Goal: Task Accomplishment & Management: Manage account settings

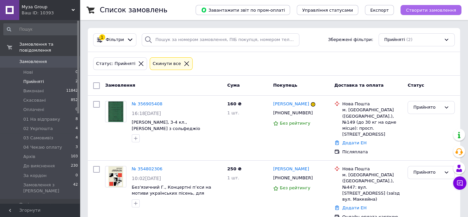
click at [429, 10] on span "Створити замовлення" at bounding box center [431, 10] width 50 height 5
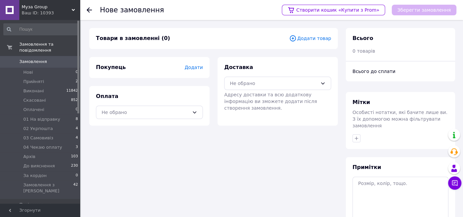
click at [322, 37] on span "Додати товар" at bounding box center [310, 38] width 42 height 7
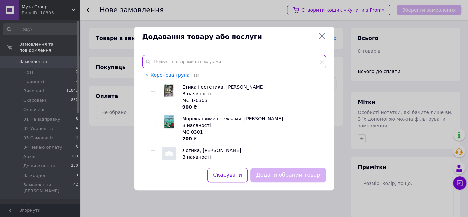
click at [197, 61] on input "text" at bounding box center [234, 61] width 184 height 13
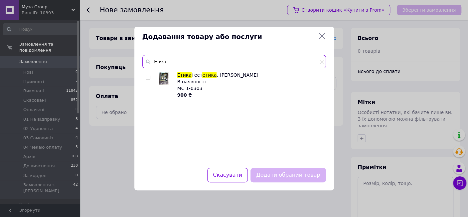
type input "Етика"
click at [148, 77] on input "checkbox" at bounding box center [148, 77] width 4 height 4
checkbox input "true"
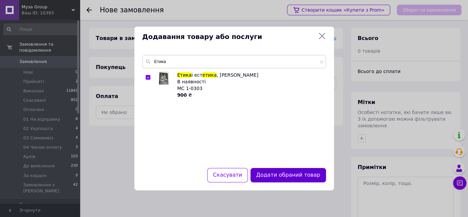
click at [278, 176] on button "Додати обраний товар" at bounding box center [288, 175] width 75 height 14
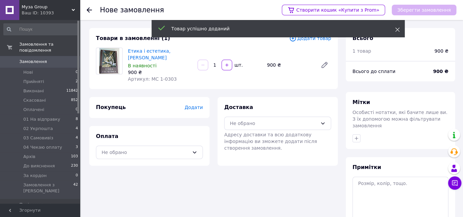
click at [397, 28] on icon at bounding box center [397, 29] width 5 height 5
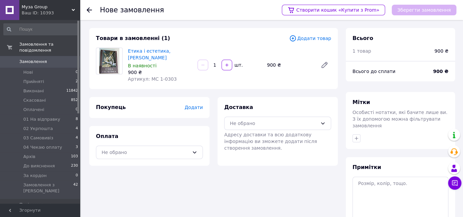
click at [324, 38] on span "Додати товар" at bounding box center [310, 38] width 42 height 7
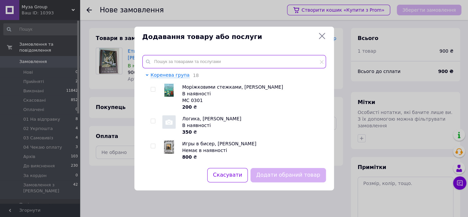
click at [169, 60] on input "text" at bounding box center [234, 61] width 184 height 13
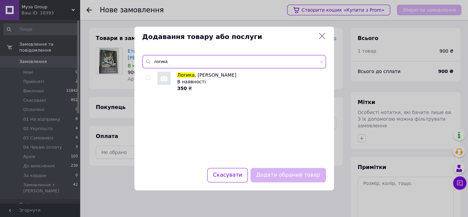
type input "логика"
click at [146, 77] on input "checkbox" at bounding box center [148, 77] width 4 height 4
checkbox input "true"
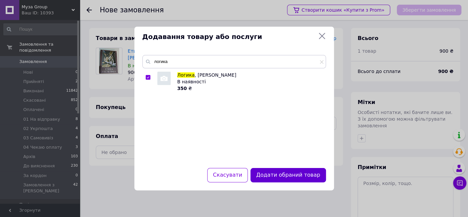
click at [274, 173] on button "Додати обраний товар" at bounding box center [288, 175] width 75 height 14
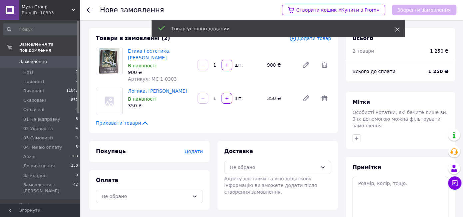
click at [398, 29] on icon at bounding box center [397, 29] width 5 height 5
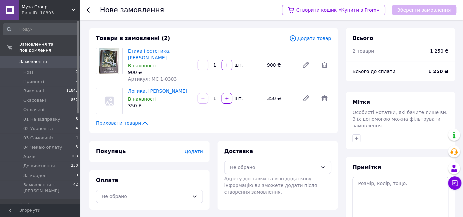
click at [326, 38] on span "Додати товар" at bounding box center [310, 38] width 42 height 7
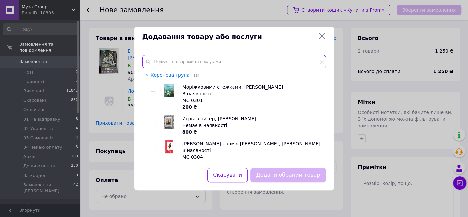
click at [175, 61] on input "text" at bounding box center [234, 61] width 184 height 13
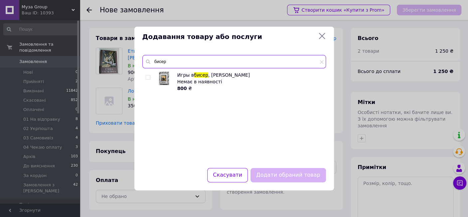
type input "бисер"
click at [149, 77] on input "checkbox" at bounding box center [148, 77] width 4 height 4
checkbox input "true"
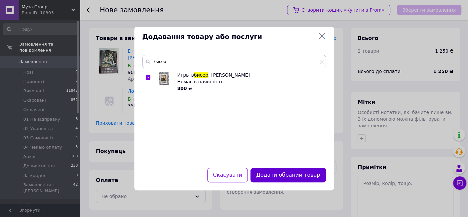
click at [283, 174] on button "Додати обраний товар" at bounding box center [288, 175] width 75 height 14
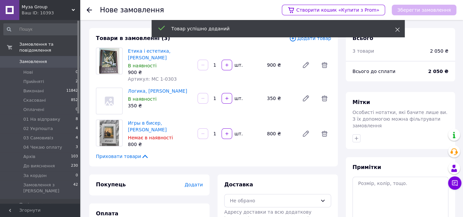
click at [398, 29] on icon at bounding box center [397, 29] width 5 height 5
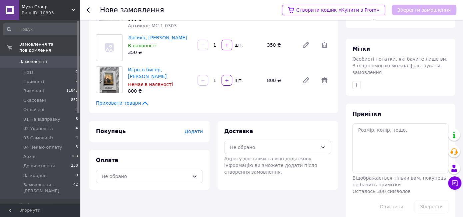
scroll to position [57, 0]
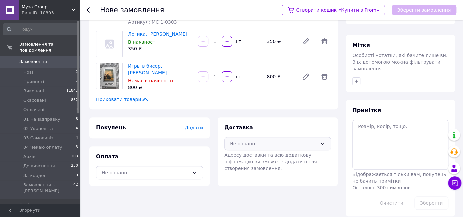
click at [321, 141] on icon at bounding box center [322, 143] width 5 height 5
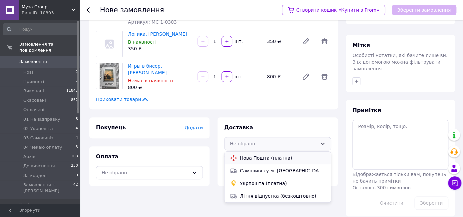
click at [306, 154] on span "Нова Пошта (платна)" at bounding box center [283, 157] width 86 height 7
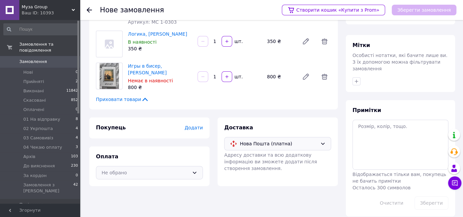
click at [194, 171] on icon at bounding box center [195, 172] width 4 height 2
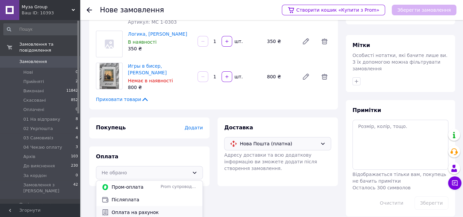
click at [165, 209] on span "Оплата на рахунок" at bounding box center [155, 212] width 86 height 7
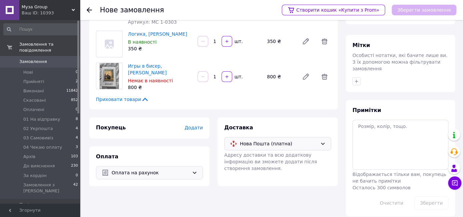
click at [190, 125] on span "Додати" at bounding box center [193, 127] width 18 height 5
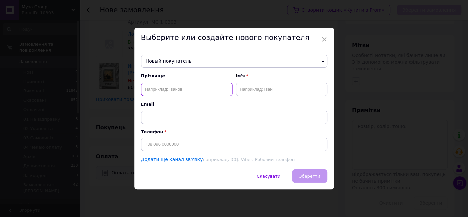
click at [156, 88] on input "text" at bounding box center [187, 89] width 92 height 13
paste input "[PERSON_NAME]"
type input "[PERSON_NAME]"
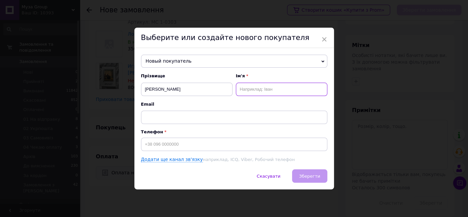
click at [246, 89] on input "text" at bounding box center [282, 89] width 92 height 13
paste input "[PERSON_NAME]"
type input "[PERSON_NAME]"
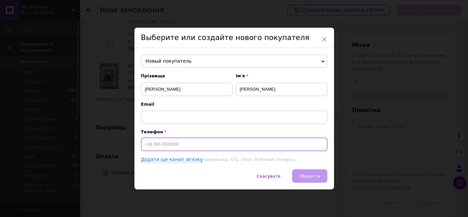
click at [172, 143] on input at bounding box center [234, 143] width 186 height 13
paste input "[PHONE_NUMBER]"
type input "[PHONE_NUMBER]"
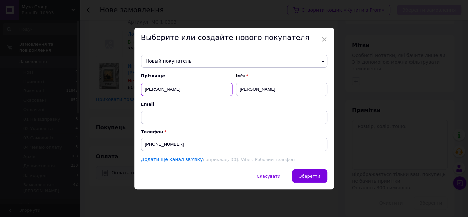
click at [172, 89] on input "[PERSON_NAME]" at bounding box center [187, 89] width 92 height 13
type input "[PERSON_NAME]"
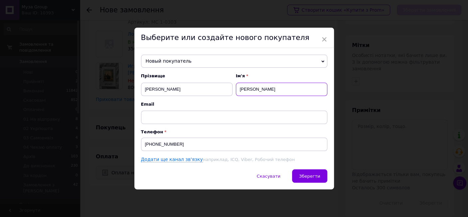
click at [254, 90] on input "[PERSON_NAME]" at bounding box center [282, 89] width 92 height 13
type input "[PERSON_NAME]"
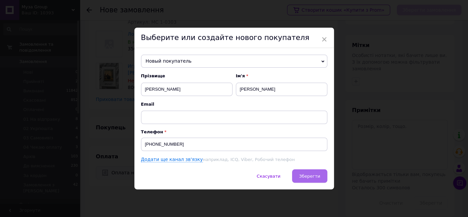
click at [310, 174] on span "Зберегти" at bounding box center [309, 175] width 21 height 5
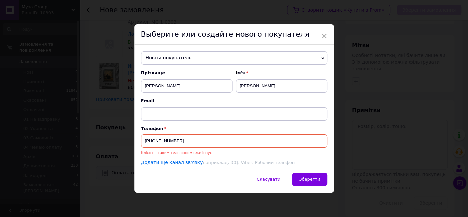
drag, startPoint x: 177, startPoint y: 141, endPoint x: 157, endPoint y: 139, distance: 19.4
click at [141, 140] on input "[PHONE_NUMBER]" at bounding box center [234, 140] width 186 height 13
click at [184, 57] on span "Новый покупатель" at bounding box center [234, 57] width 186 height 13
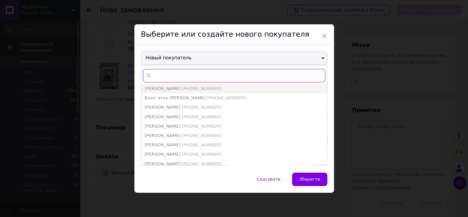
paste input "[PHONE_NUMBER]"
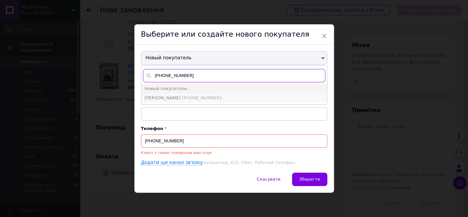
type input "[PHONE_NUMBER]"
click at [197, 96] on span "[PERSON_NAME] [PHONE_NUMBER]" at bounding box center [183, 97] width 77 height 5
type input "[PERSON_NAME]"
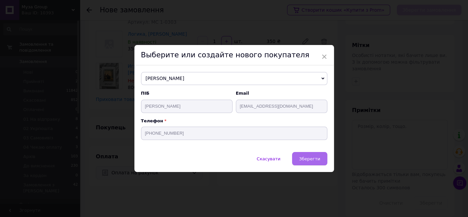
click at [311, 156] on span "Зберегти" at bounding box center [309, 158] width 21 height 5
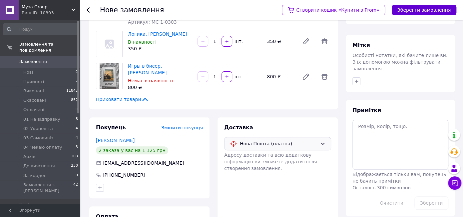
click at [419, 9] on button "Зберегти замовлення" at bounding box center [423, 10] width 65 height 11
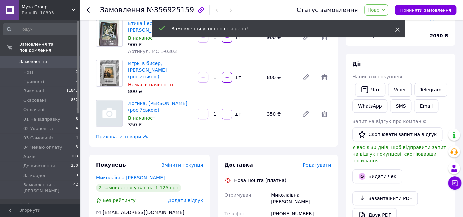
click at [397, 29] on icon at bounding box center [397, 29] width 5 height 5
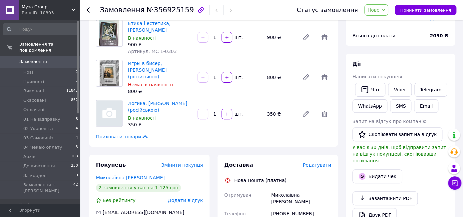
click at [388, 10] on span "Нове" at bounding box center [376, 9] width 24 height 11
click at [392, 23] on li "Прийнято" at bounding box center [387, 23] width 45 height 10
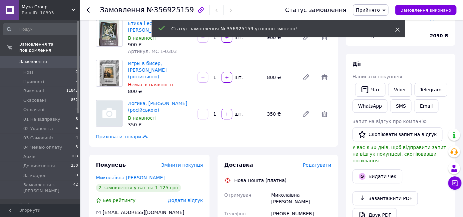
click at [397, 28] on icon at bounding box center [397, 29] width 5 height 5
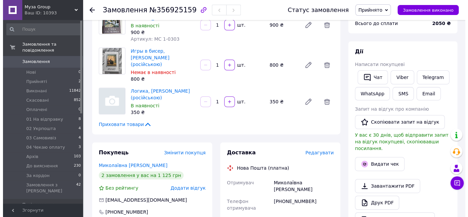
scroll to position [57, 0]
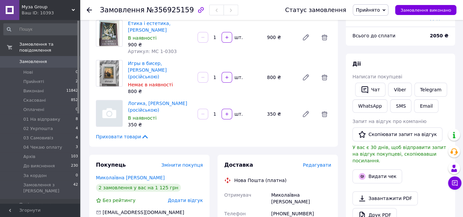
click at [320, 162] on span "Редагувати" at bounding box center [317, 164] width 28 height 5
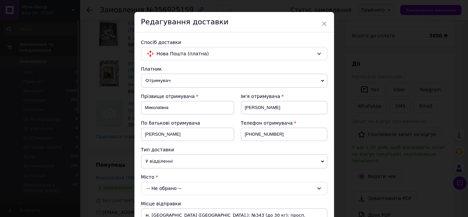
scroll to position [49, 0]
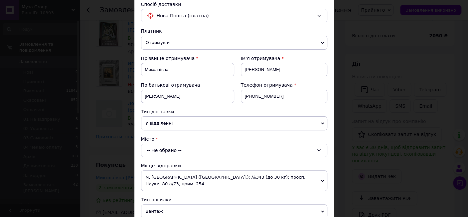
click at [321, 123] on icon at bounding box center [322, 123] width 3 height 3
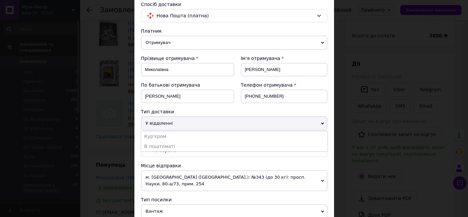
click at [300, 120] on span "У відділенні" at bounding box center [234, 123] width 186 height 14
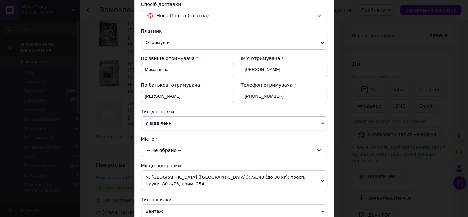
click at [320, 149] on icon at bounding box center [319, 149] width 5 height 5
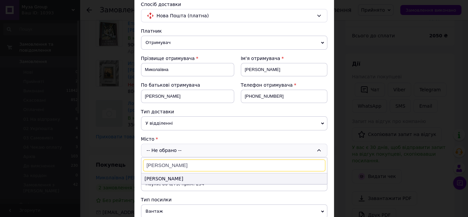
type input "[PERSON_NAME]"
click at [220, 178] on li "[PERSON_NAME]" at bounding box center [234, 178] width 186 height 11
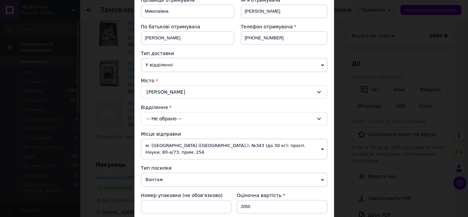
scroll to position [111, 0]
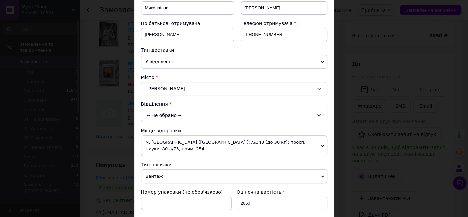
click at [317, 113] on icon at bounding box center [319, 115] width 5 height 5
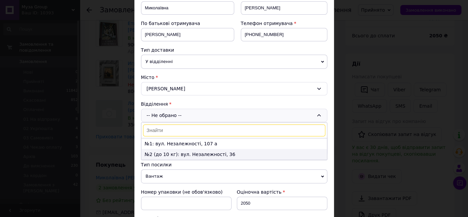
click at [284, 150] on li "№2 (до 10 кг): вул. Незалежності, 36" at bounding box center [234, 154] width 186 height 11
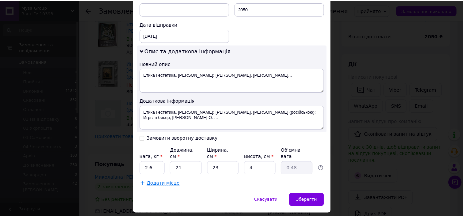
scroll to position [309, 0]
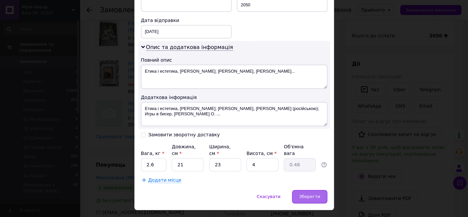
click at [302, 194] on span "Зберегти" at bounding box center [309, 196] width 21 height 5
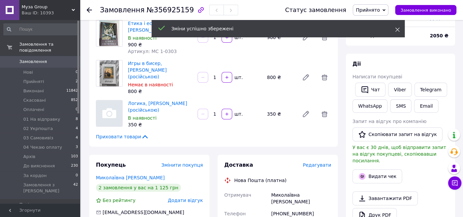
click at [395, 28] on use at bounding box center [397, 30] width 4 height 4
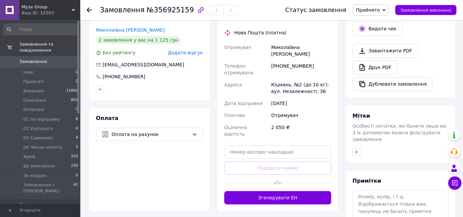
scroll to position [242, 0]
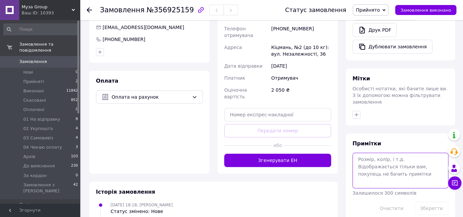
click at [363, 152] on textarea at bounding box center [400, 169] width 96 height 35
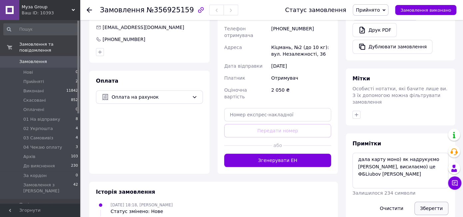
click at [428, 201] on button "Зберегти" at bounding box center [431, 207] width 34 height 13
click at [395, 152] on textarea "дала карту моно) як надрукуємо [PERSON_NAME], висилаємо) це ФБLiubov [PERSON_NA…" at bounding box center [400, 169] width 96 height 35
click at [427, 152] on textarea "дала карту моно) як надрукуємо [PERSON_NAME], висилаємо) це [PERSON_NAME]" at bounding box center [400, 169] width 96 height 35
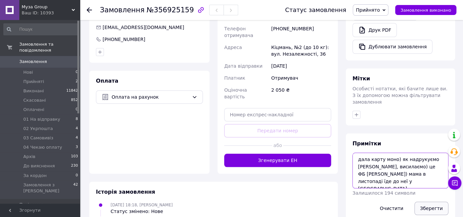
type textarea "дала карту моно) як надрукуємо [PERSON_NAME], висилаємо) це ФБ [PERSON_NAME]) м…"
click at [431, 201] on button "Зберегти" at bounding box center [431, 207] width 34 height 13
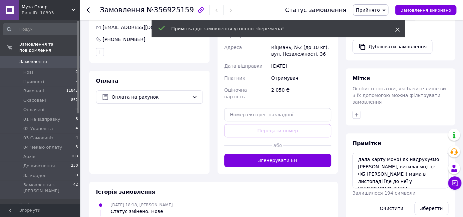
click at [395, 28] on use at bounding box center [397, 30] width 4 height 4
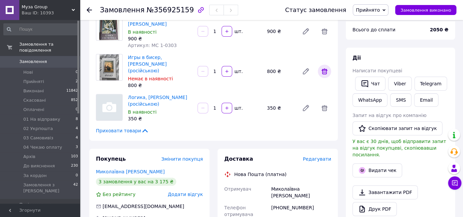
scroll to position [32, 0]
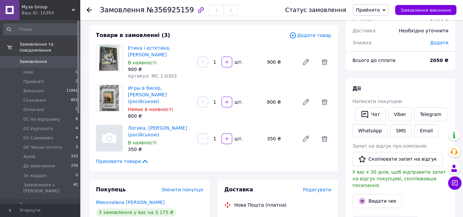
click at [385, 10] on icon at bounding box center [383, 10] width 3 height 2
click at [380, 53] on li "01 На відправку" at bounding box center [375, 53] width 45 height 10
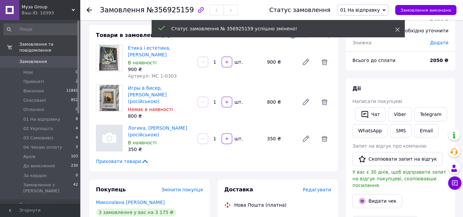
click at [396, 27] on icon at bounding box center [397, 29] width 5 height 5
